Goal: Register for event/course

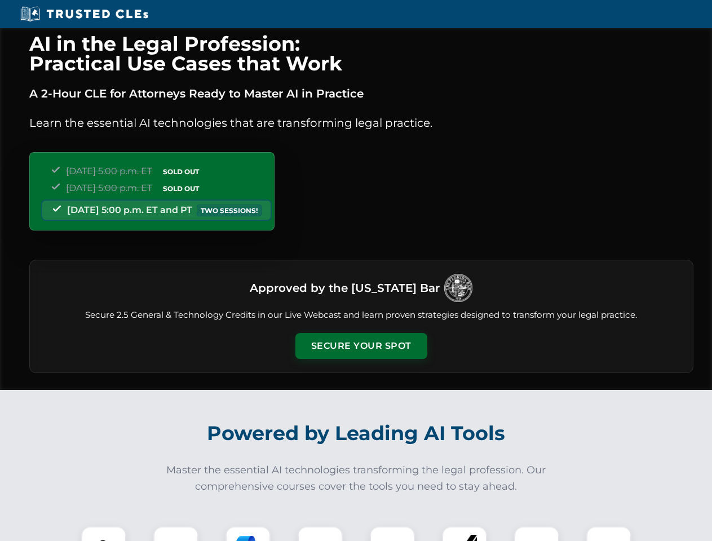
click at [361, 346] on button "Secure Your Spot" at bounding box center [362, 346] width 132 height 26
click at [104, 534] on img at bounding box center [103, 549] width 33 height 33
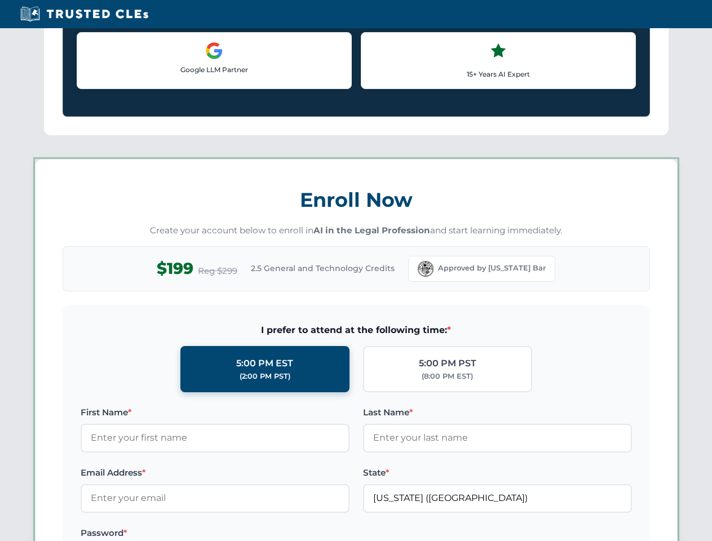
click at [248, 534] on label "Password *" at bounding box center [215, 534] width 269 height 14
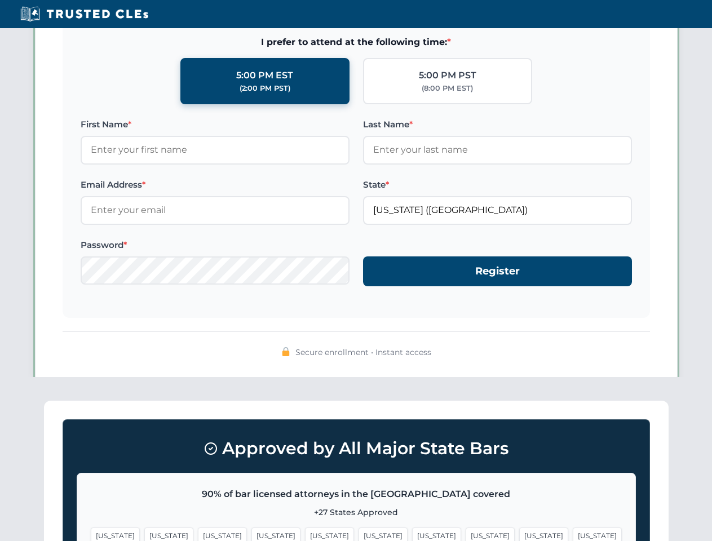
click at [519, 534] on span "[US_STATE]" at bounding box center [543, 536] width 49 height 16
